Goal: Find specific page/section: Locate a particular part of the current website

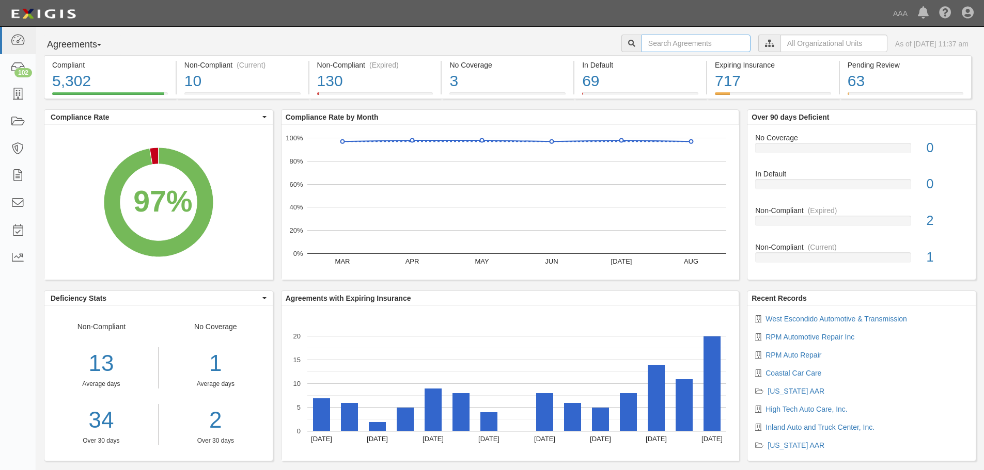
click at [676, 40] on input "text" at bounding box center [695, 44] width 109 height 18
type input "rmc"
click at [647, 45] on input "text" at bounding box center [695, 44] width 109 height 18
type input "rmc"
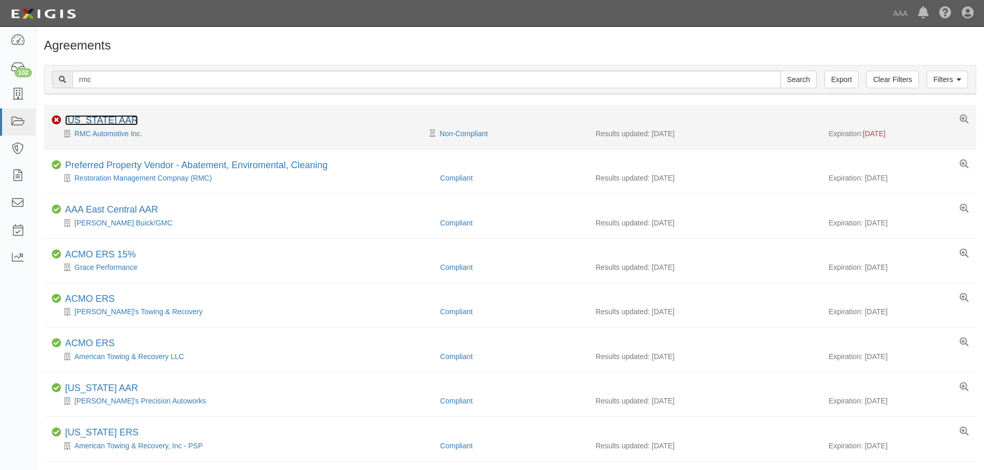
click at [114, 118] on link "[US_STATE] AAR" at bounding box center [101, 120] width 73 height 10
